Goal: Navigation & Orientation: Find specific page/section

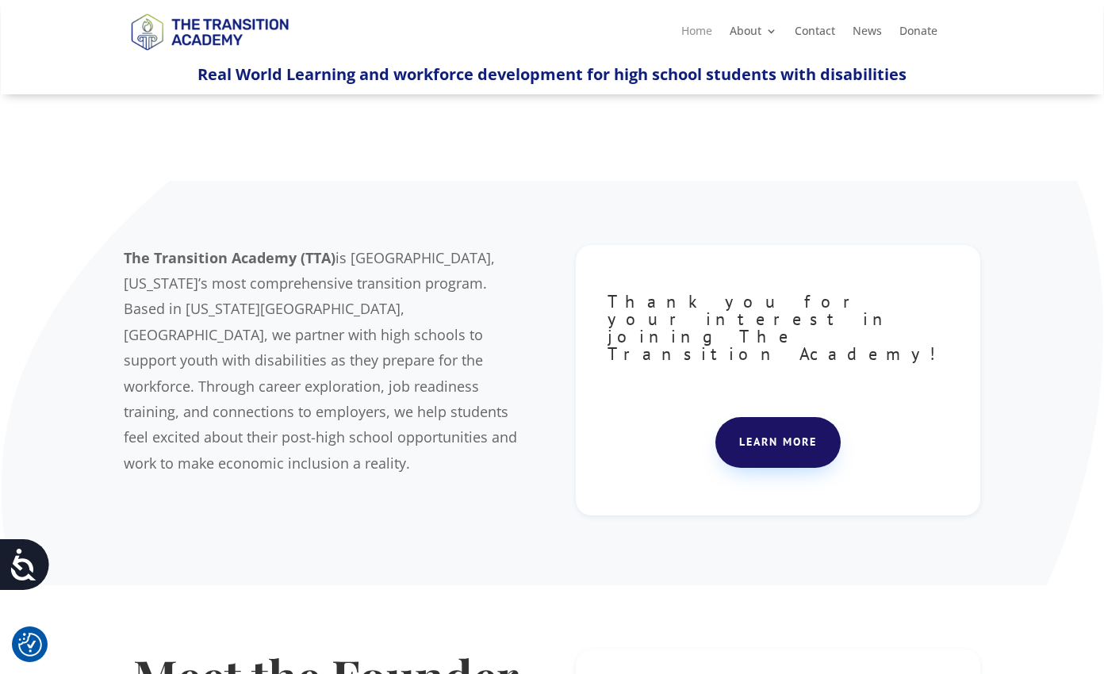
click at [693, 35] on link "Home" at bounding box center [696, 33] width 31 height 17
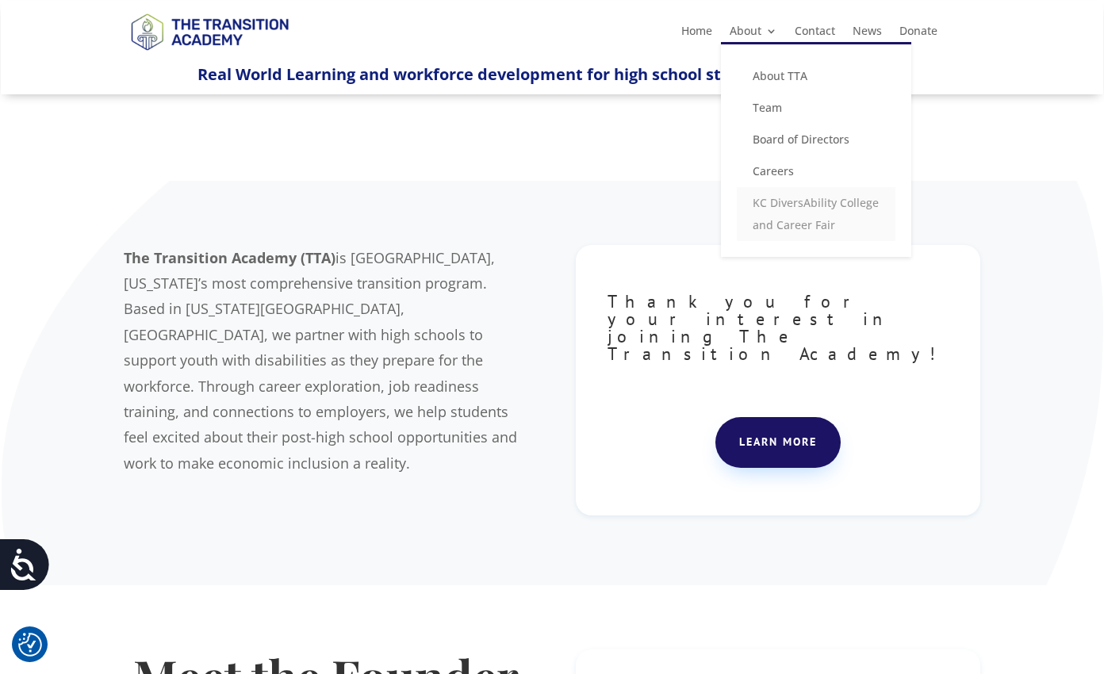
click at [768, 206] on link "KC DiversAbility College and Career Fair" at bounding box center [816, 214] width 159 height 54
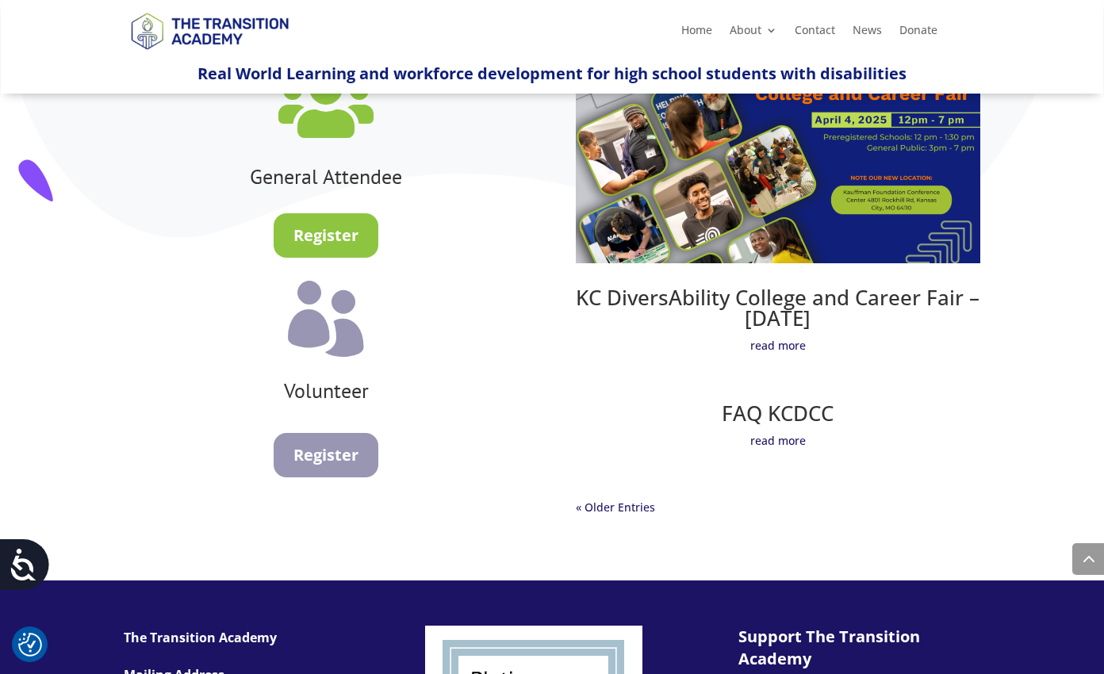
scroll to position [934, 0]
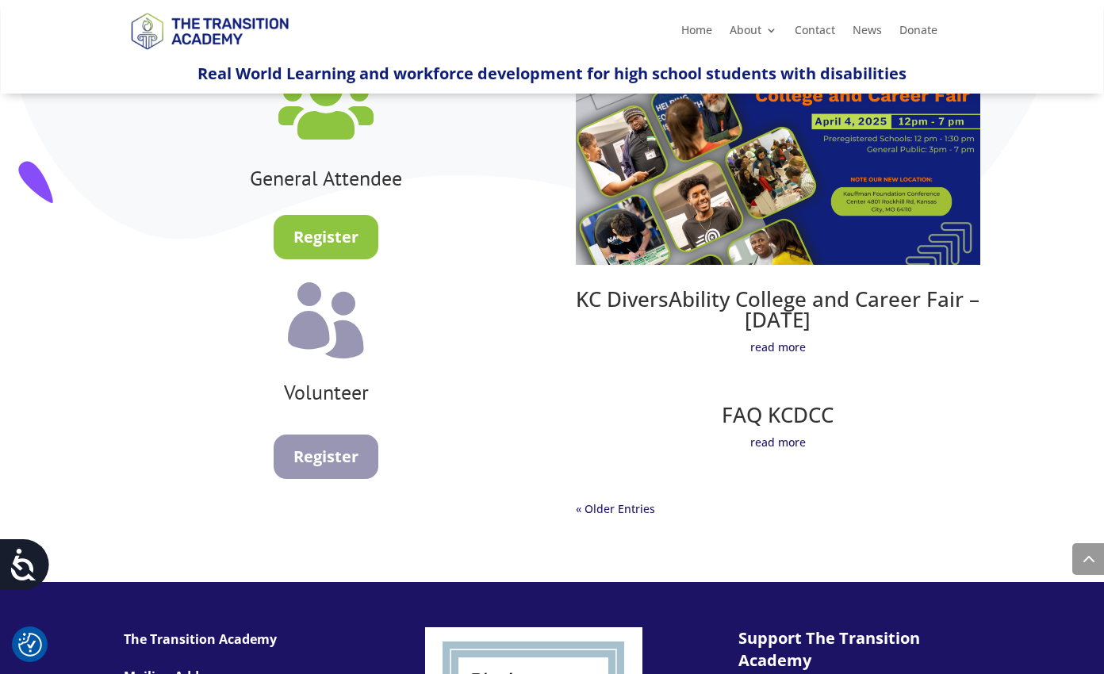
click at [667, 243] on img at bounding box center [778, 151] width 405 height 228
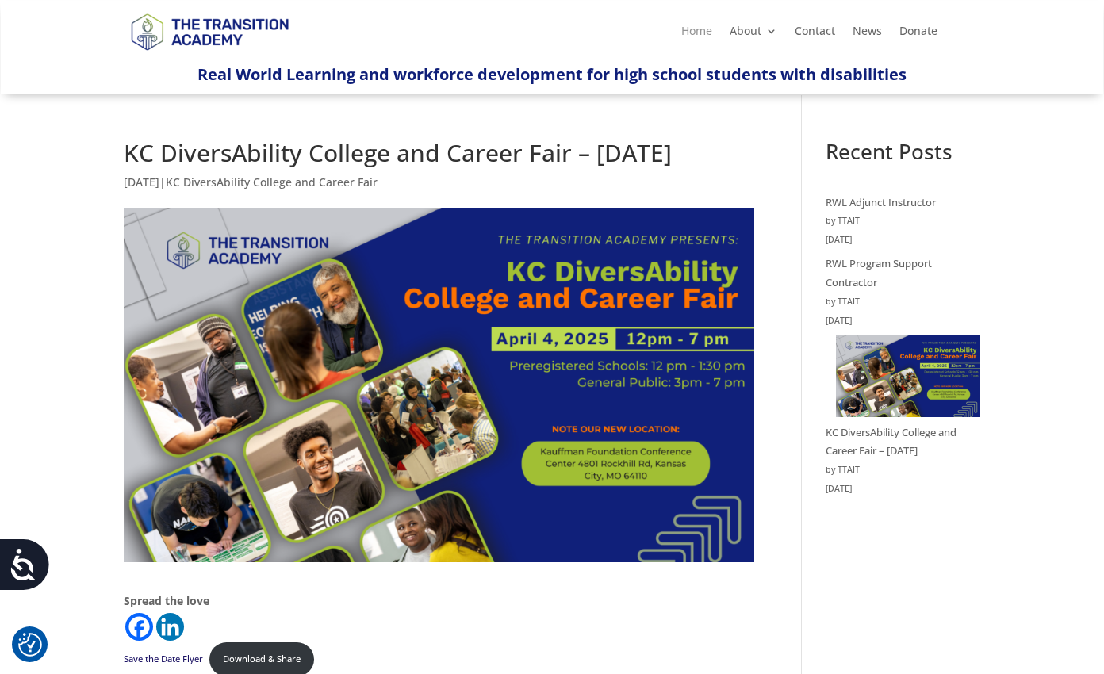
click at [690, 30] on link "Home" at bounding box center [696, 33] width 31 height 17
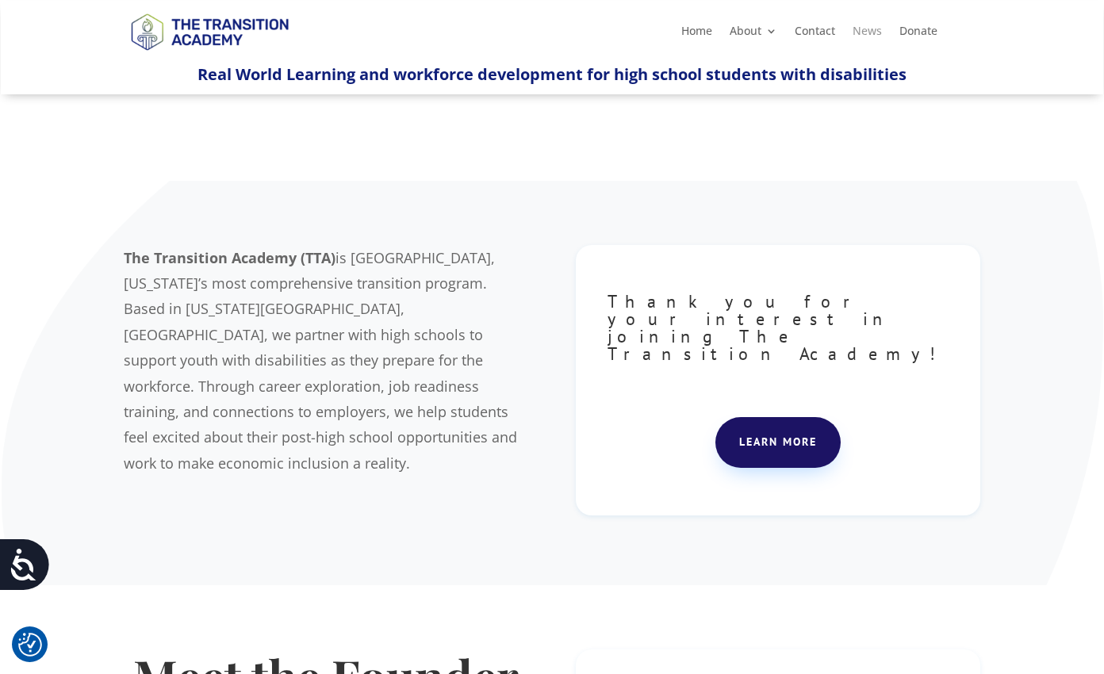
click at [868, 34] on link "News" at bounding box center [867, 33] width 29 height 17
click at [701, 34] on link "Home" at bounding box center [696, 33] width 31 height 17
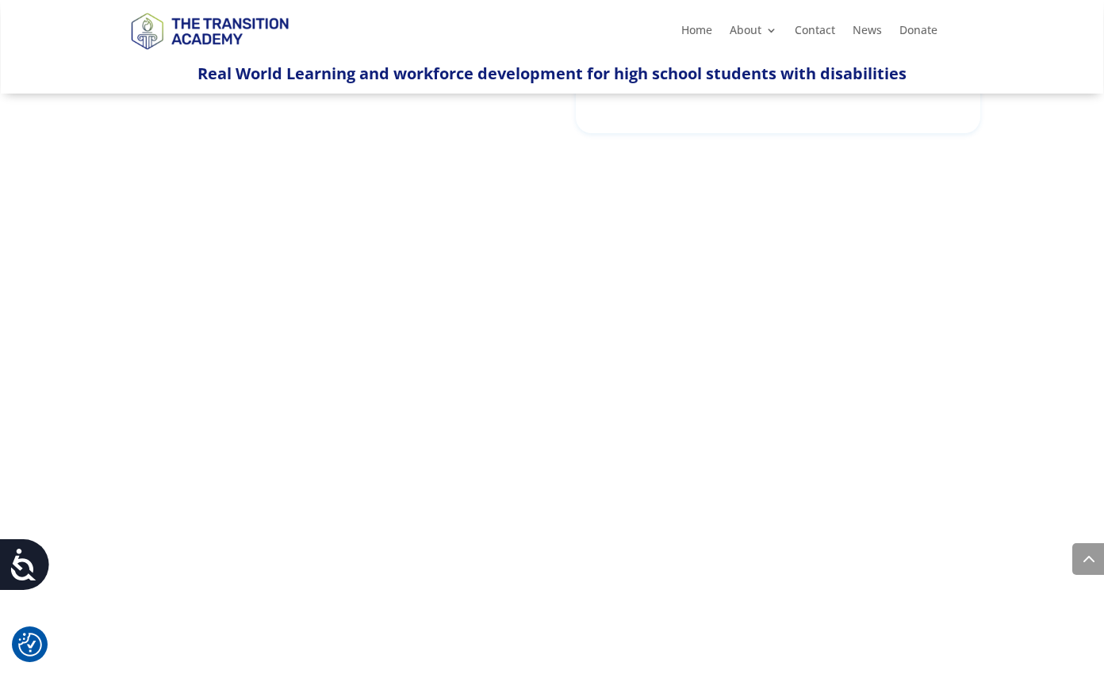
scroll to position [1534, 0]
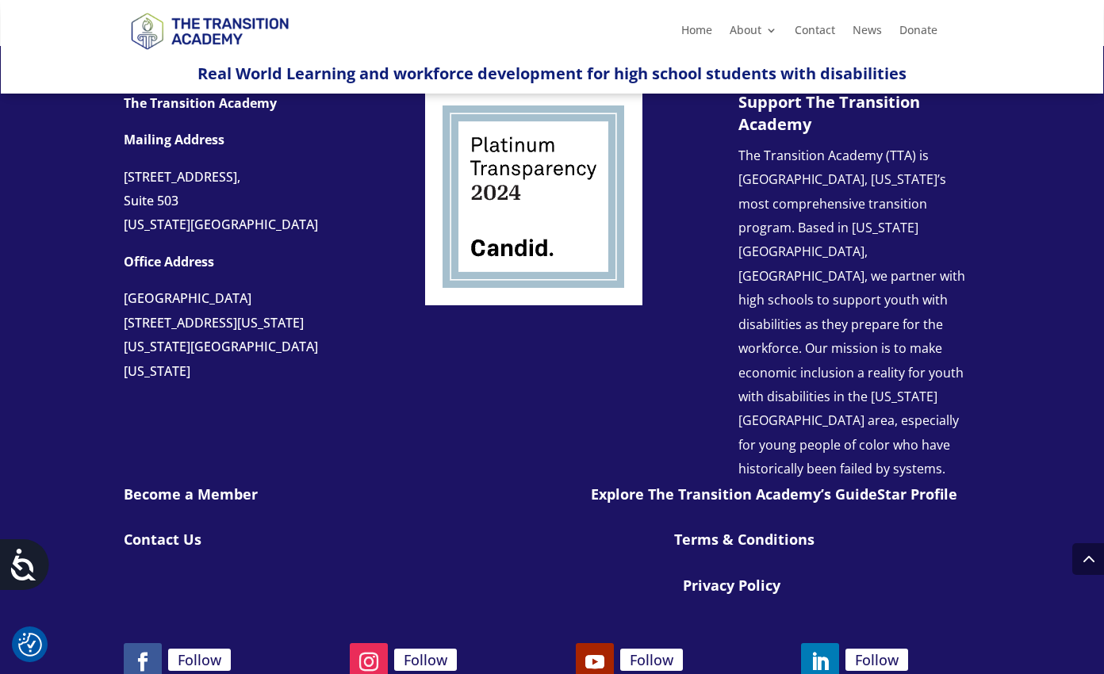
click at [369, 643] on link "Follow" at bounding box center [369, 662] width 38 height 38
